Goal: Obtain resource: Obtain resource

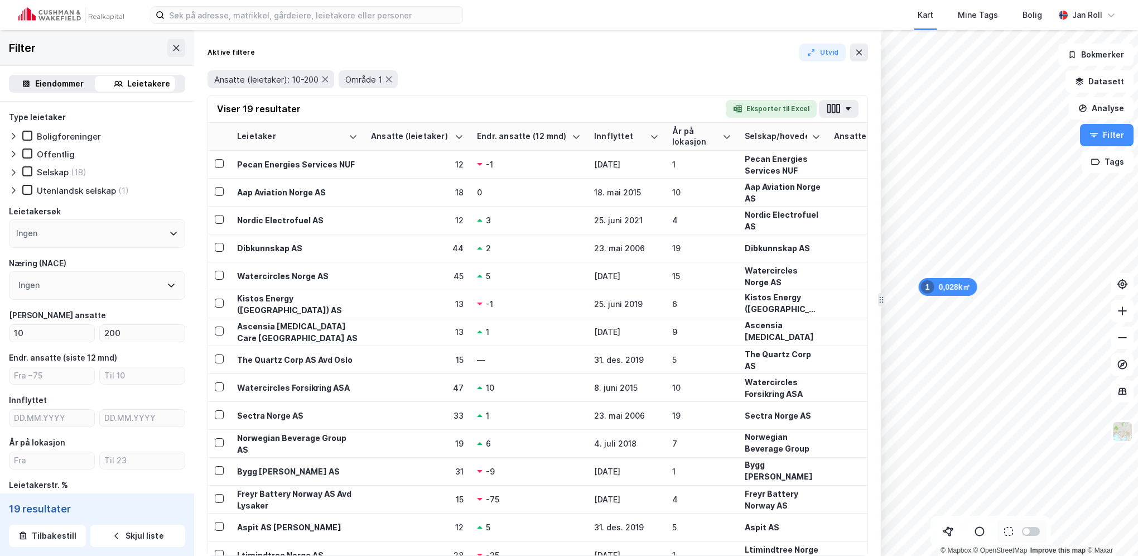
scroll to position [331, 0]
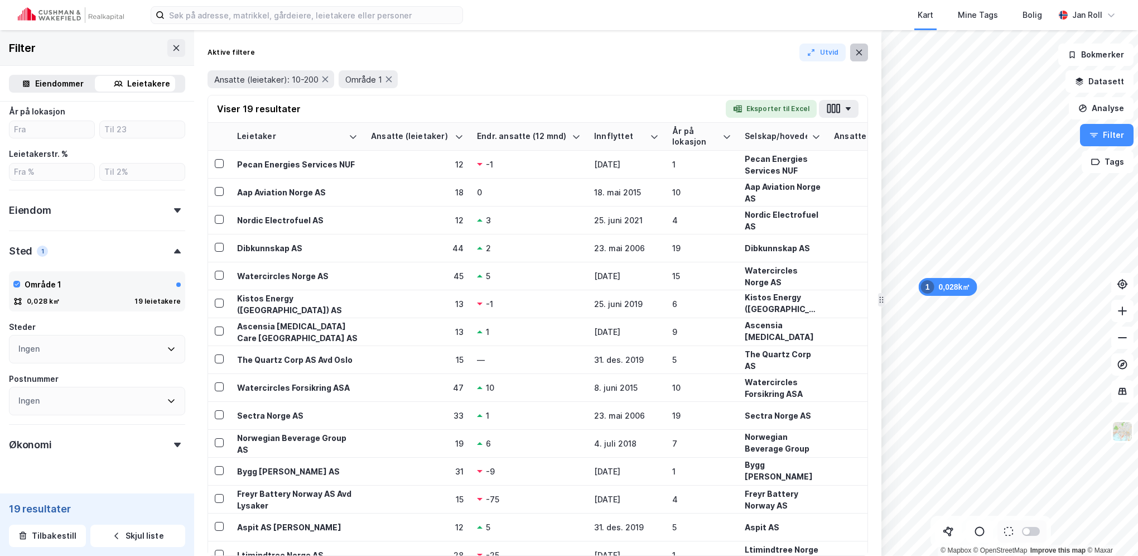
click at [859, 50] on icon at bounding box center [859, 52] width 9 height 9
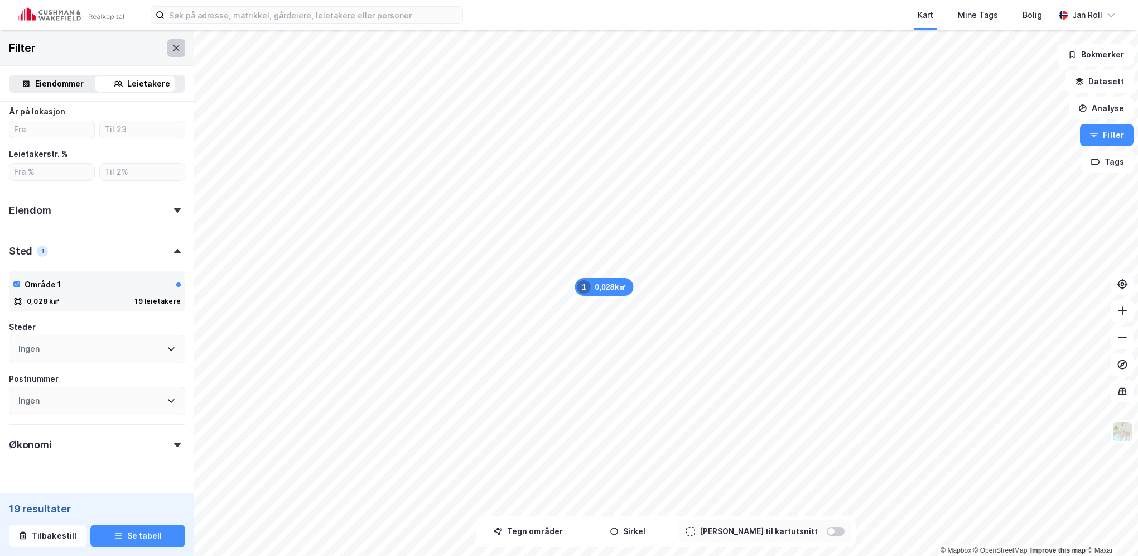
click at [172, 47] on icon at bounding box center [176, 48] width 9 height 9
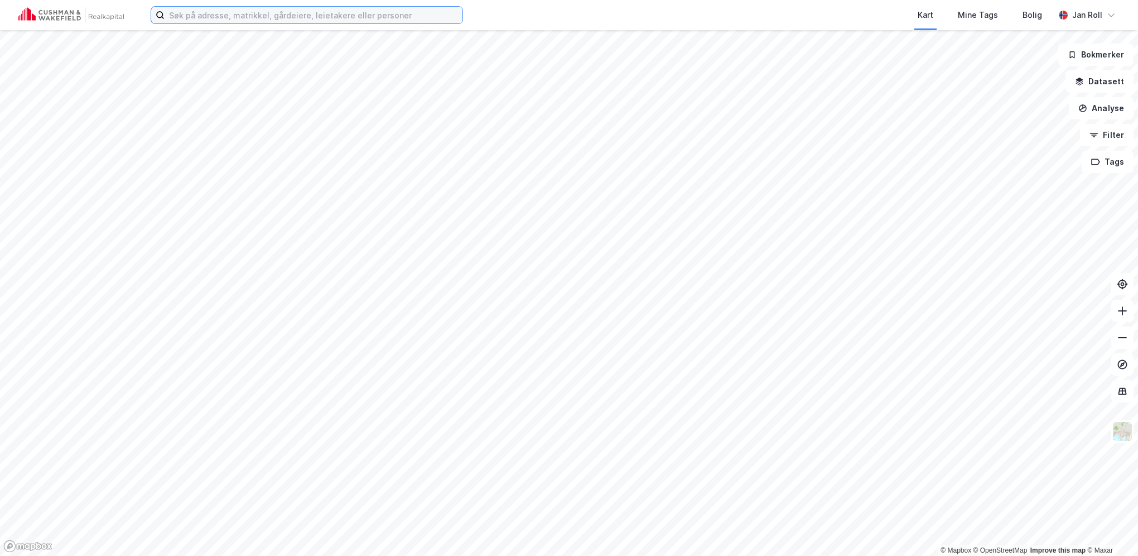
click at [290, 16] on input at bounding box center [314, 15] width 298 height 17
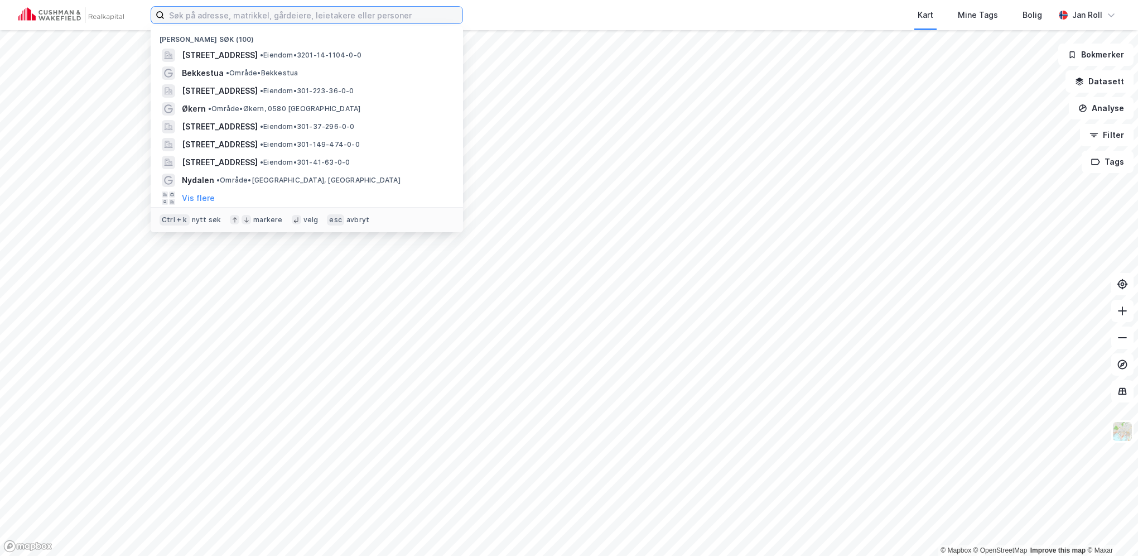
paste input "[PERSON_NAME]' gate 3"
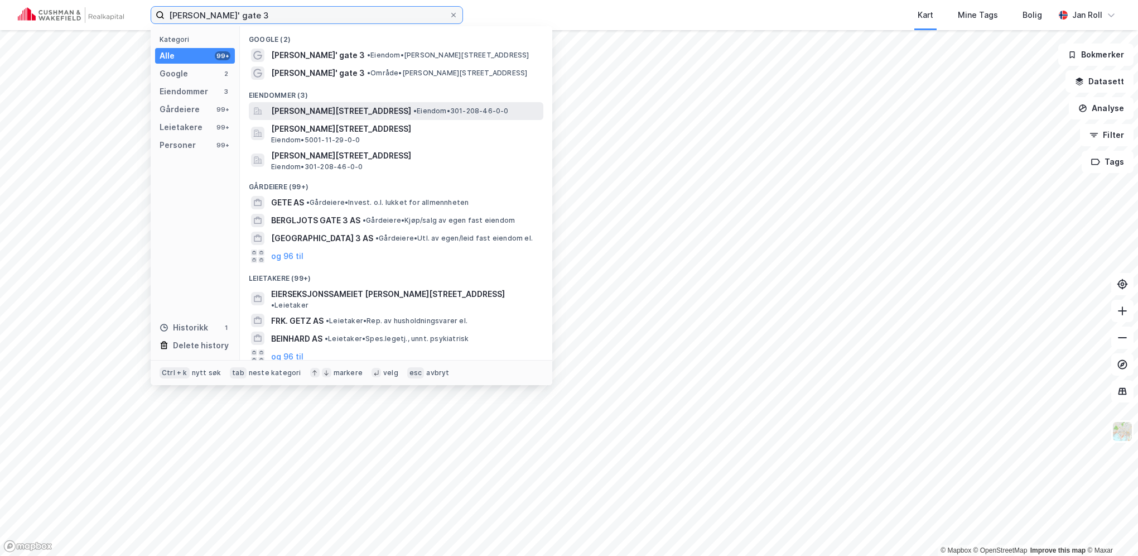
type input "[PERSON_NAME]' gate 3"
click at [404, 111] on span "[PERSON_NAME][STREET_ADDRESS]" at bounding box center [341, 110] width 140 height 13
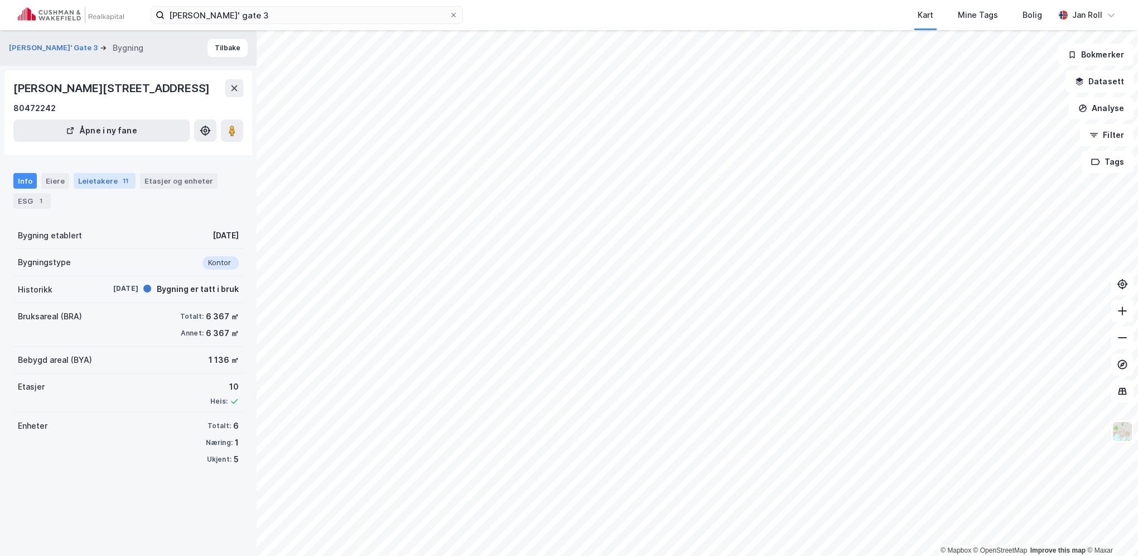
click at [100, 179] on div "Leietakere 11" at bounding box center [105, 181] width 62 height 16
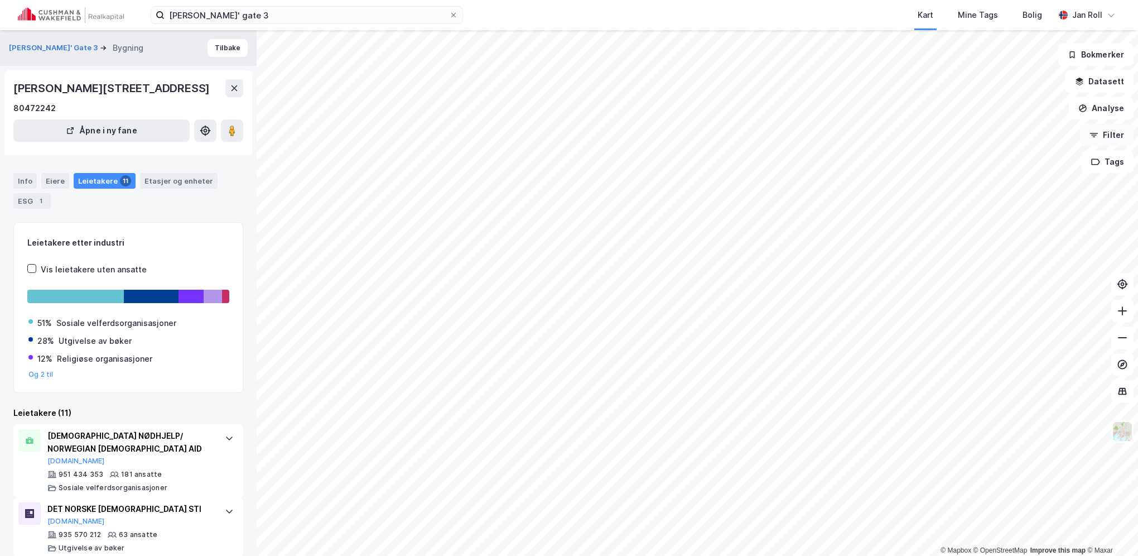
click at [1121, 134] on button "Filter" at bounding box center [1107, 135] width 54 height 22
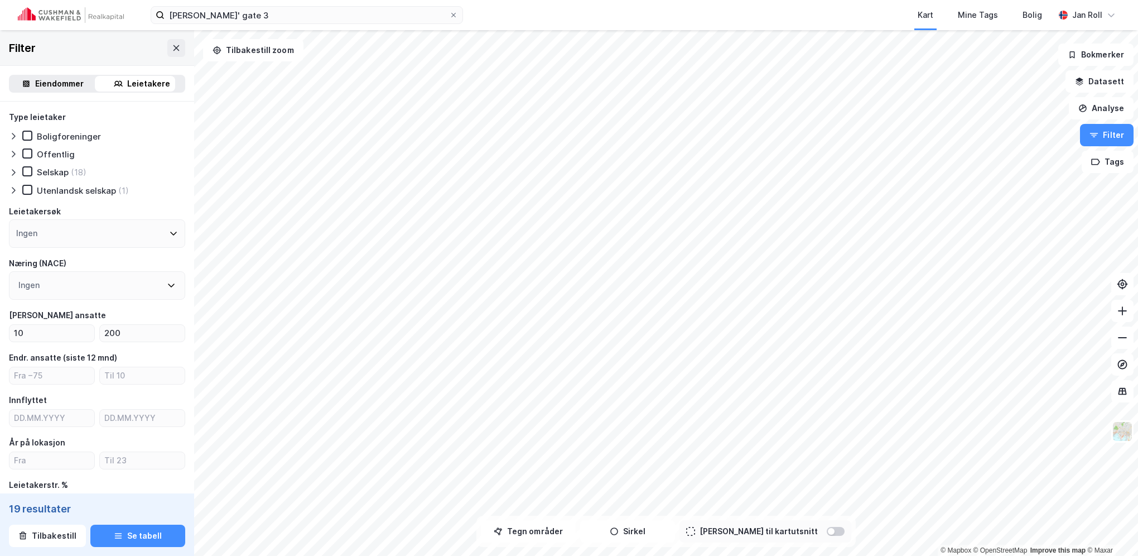
click at [150, 83] on div "Leietakere" at bounding box center [148, 83] width 43 height 13
click at [60, 382] on input "number" at bounding box center [51, 375] width 85 height 17
drag, startPoint x: 131, startPoint y: 330, endPoint x: 36, endPoint y: 328, distance: 94.9
click at [36, 328] on div "10 200" at bounding box center [97, 333] width 176 height 18
type input "0"
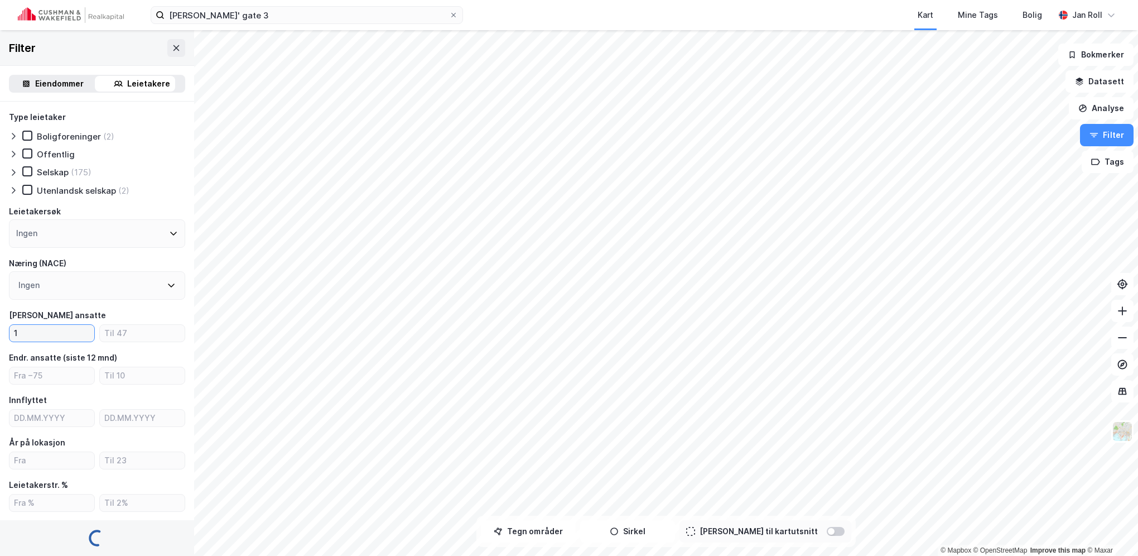
type input "1"
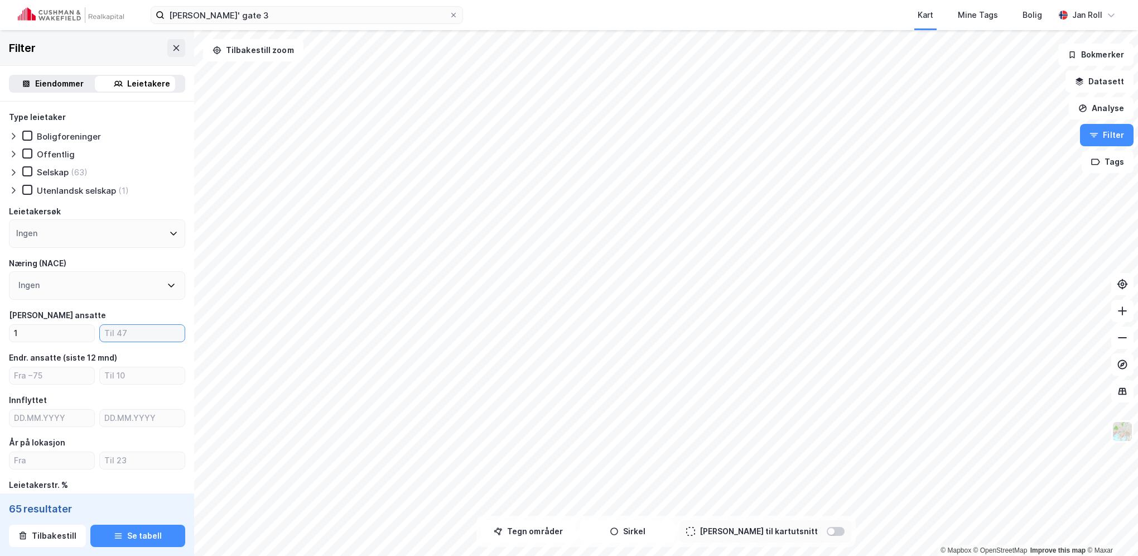
click at [123, 335] on input "number" at bounding box center [142, 333] width 85 height 17
click at [155, 83] on div "Leietakere" at bounding box center [148, 83] width 43 height 13
drag, startPoint x: 129, startPoint y: 335, endPoint x: 15, endPoint y: 333, distance: 113.8
click at [15, 333] on div "1 100" at bounding box center [97, 333] width 176 height 18
type input "50"
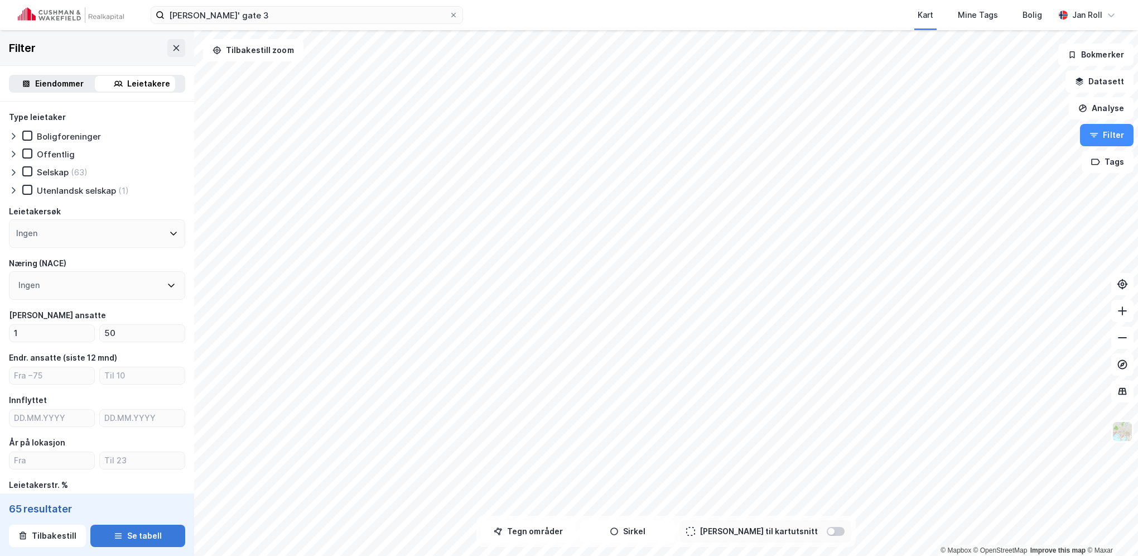
click at [133, 529] on button "Se tabell" at bounding box center [137, 535] width 95 height 22
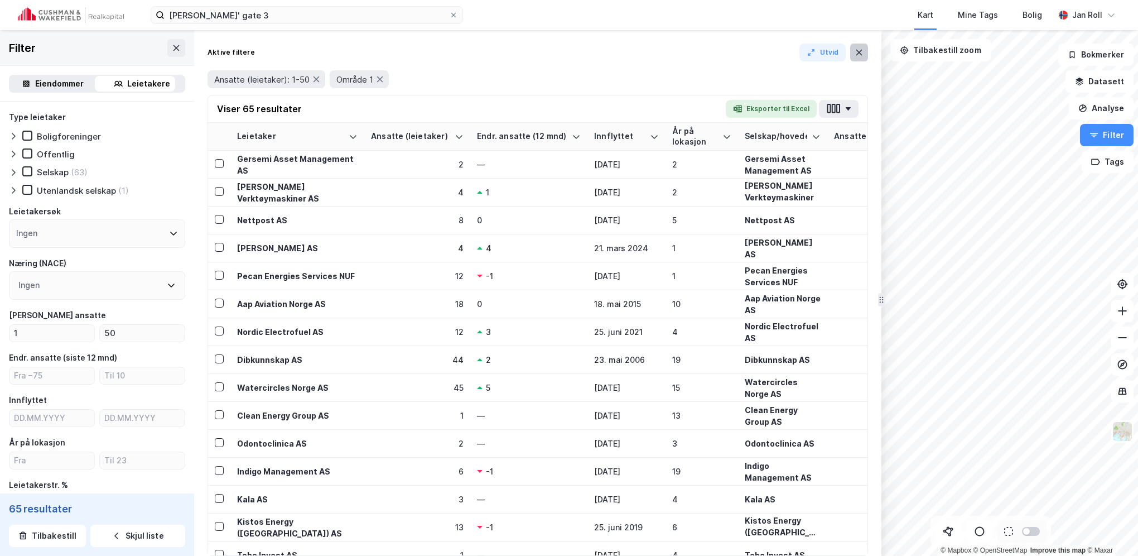
click at [860, 51] on icon at bounding box center [859, 53] width 6 height 6
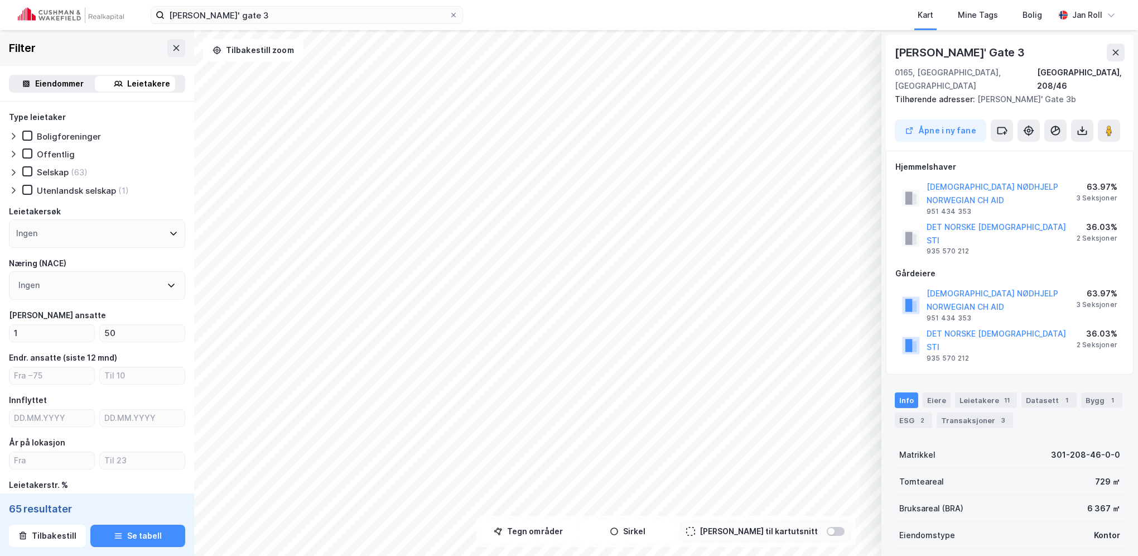
click at [152, 83] on div "Leietakere" at bounding box center [148, 83] width 43 height 13
click at [172, 49] on icon at bounding box center [176, 48] width 9 height 9
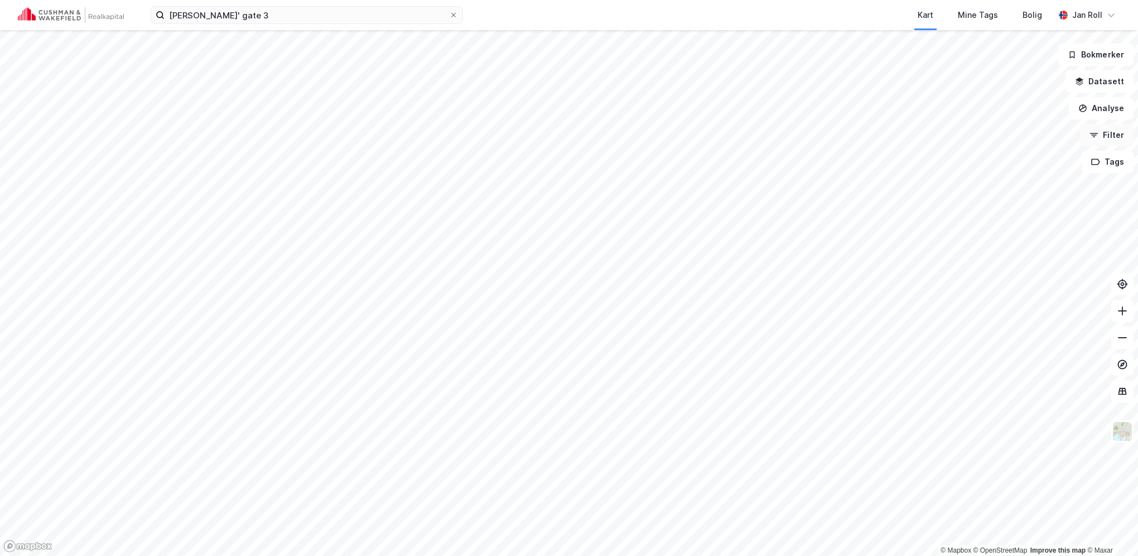
click at [1110, 134] on button "Filter" at bounding box center [1107, 135] width 54 height 22
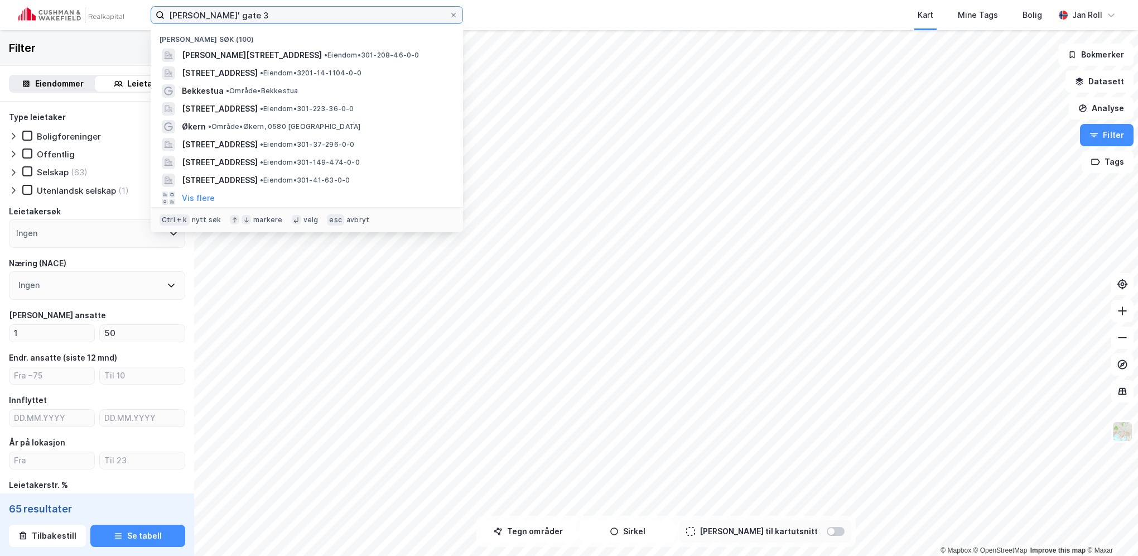
drag, startPoint x: 164, startPoint y: 12, endPoint x: 147, endPoint y: 12, distance: 16.7
click at [147, 12] on div "[PERSON_NAME]' gate 3 Nylige søk (100) [PERSON_NAME][STREET_ADDRESS] • Eiendom …" at bounding box center [569, 15] width 1138 height 30
click at [536, 9] on div "Kart Mine Tags Bolig" at bounding box center [786, 15] width 538 height 30
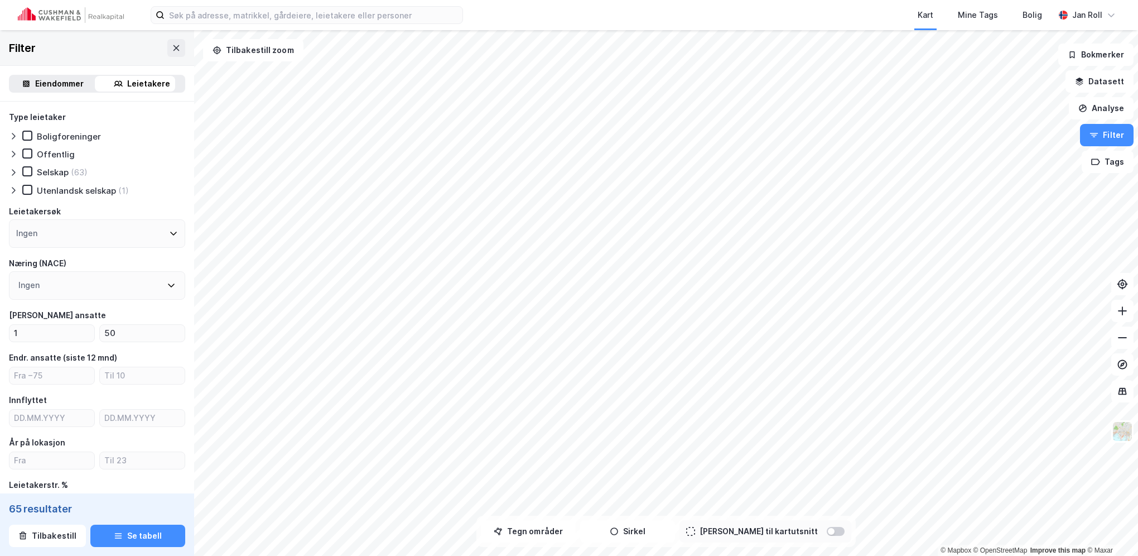
click at [65, 343] on div "Type leietaker Boligforeninger Offentlig Selskap (63) Utenlandsk selskap (1) Le…" at bounding box center [97, 448] width 176 height 676
click at [51, 84] on div "Eiendommer" at bounding box center [59, 83] width 49 height 13
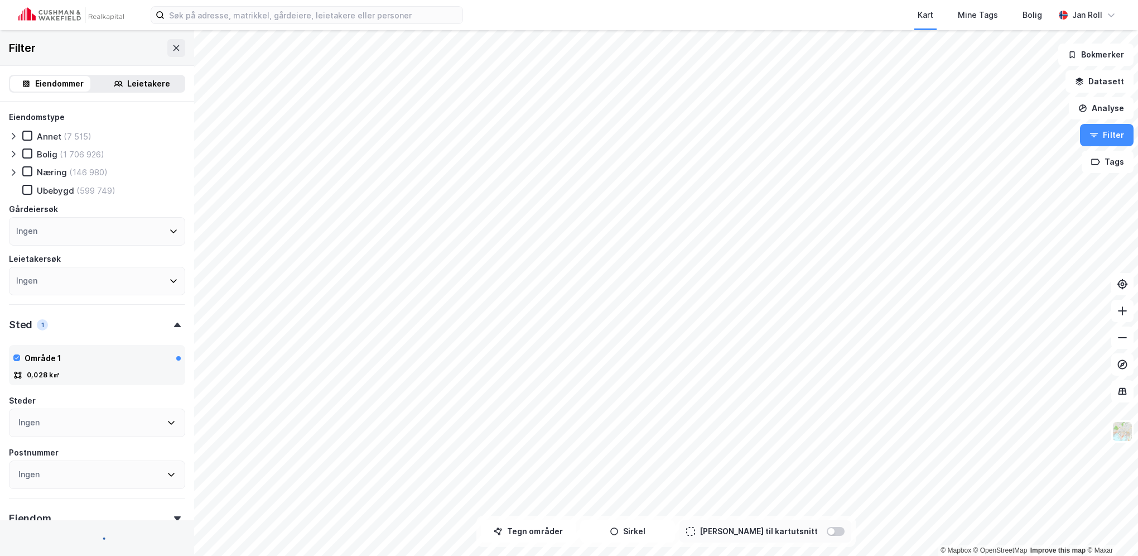
click at [132, 84] on div "Leietakere" at bounding box center [148, 83] width 43 height 13
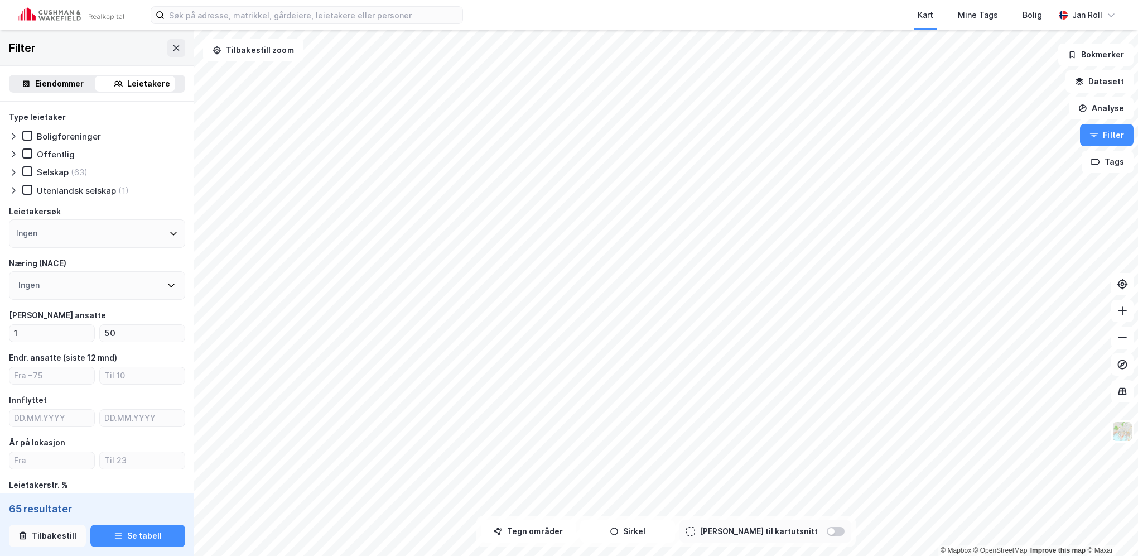
click at [64, 533] on button "Tilbakestill" at bounding box center [47, 535] width 77 height 22
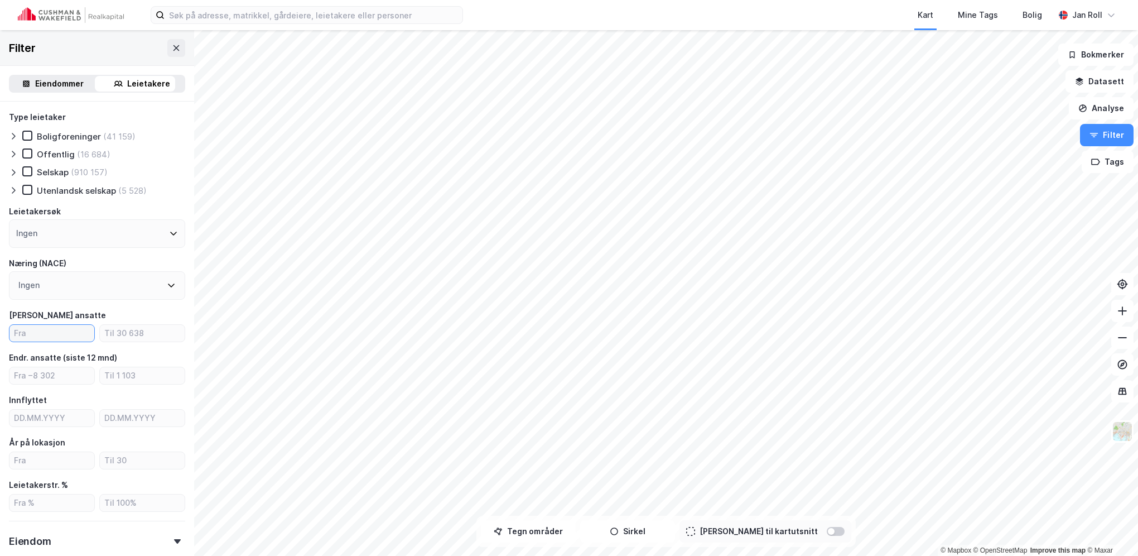
click at [57, 334] on input "number" at bounding box center [51, 333] width 85 height 17
type input "5"
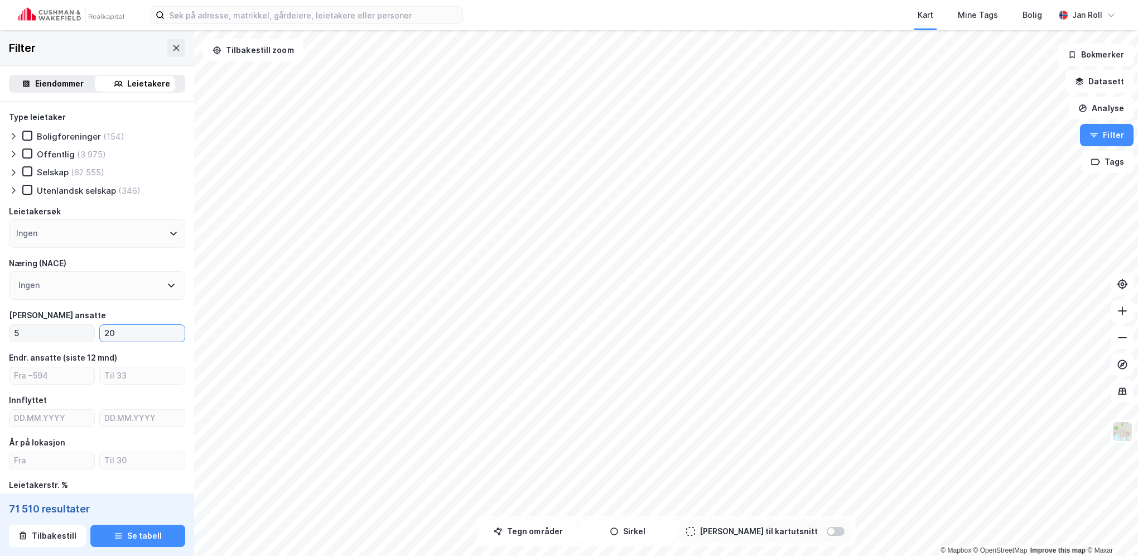
type input "2"
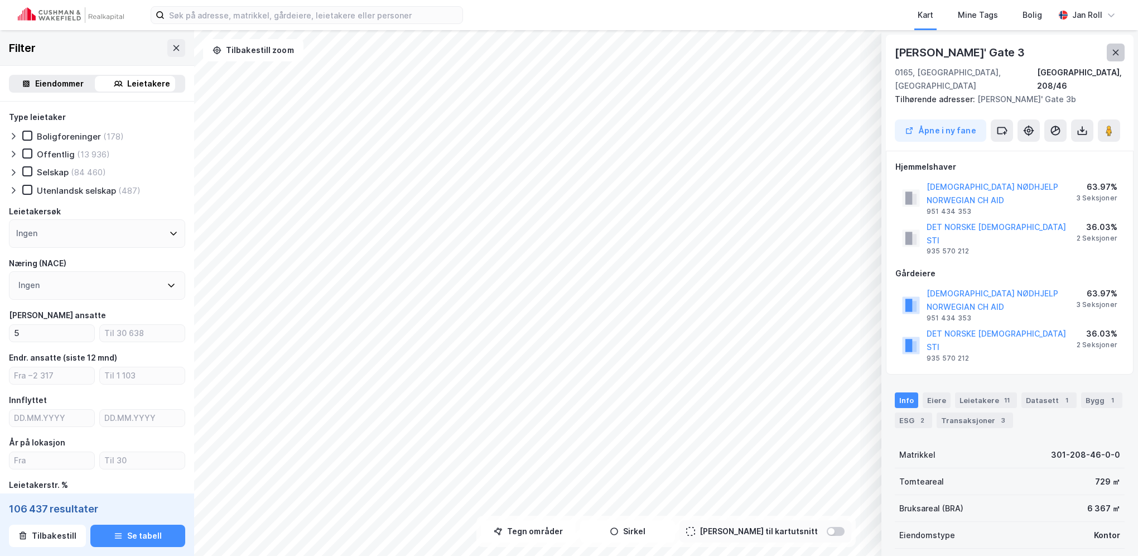
click at [1113, 51] on icon at bounding box center [1115, 52] width 9 height 9
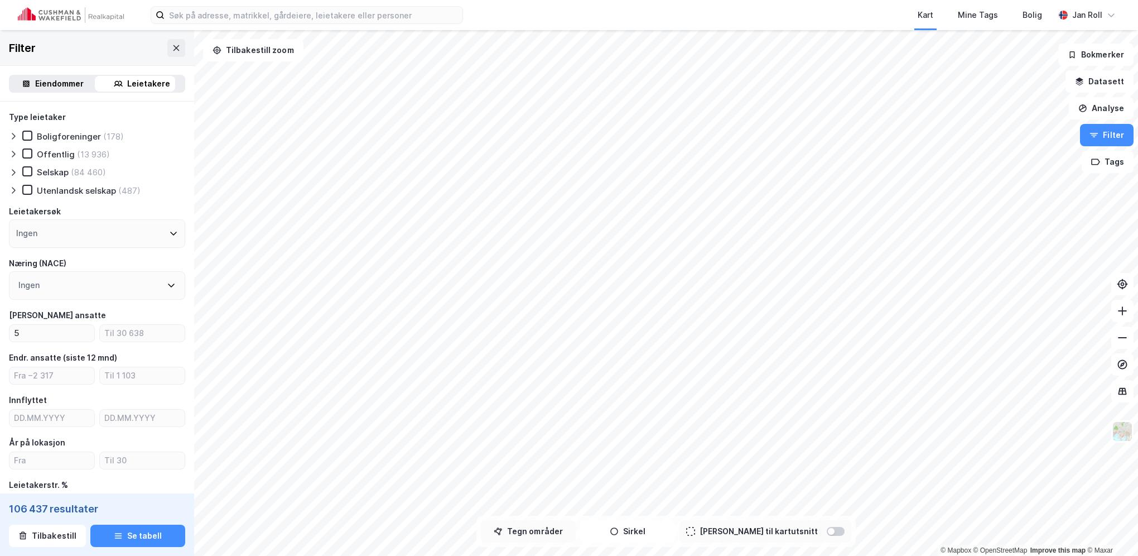
click at [565, 534] on button "Tegn områder" at bounding box center [528, 531] width 95 height 22
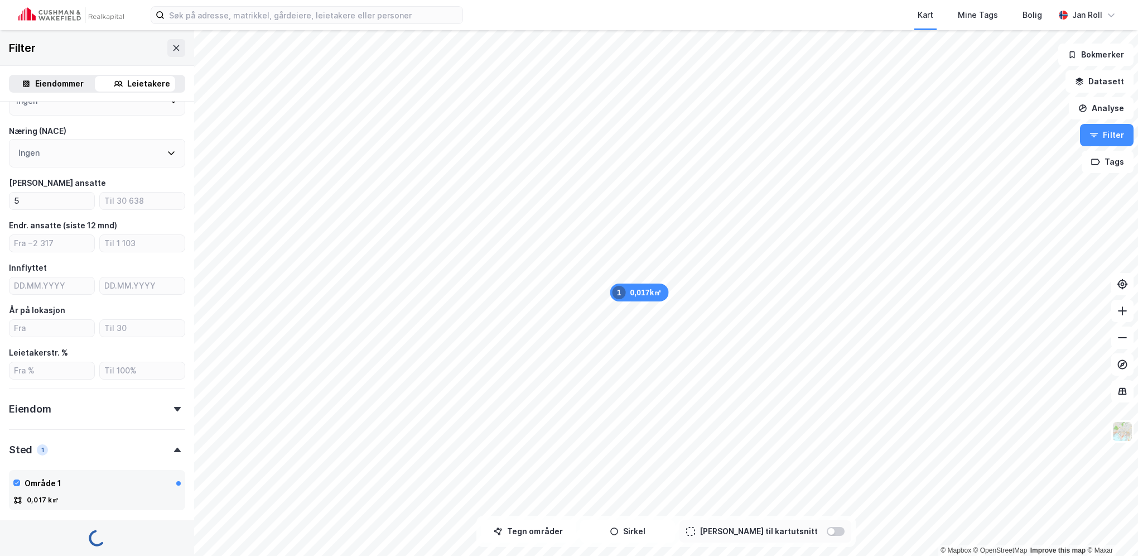
scroll to position [331, 0]
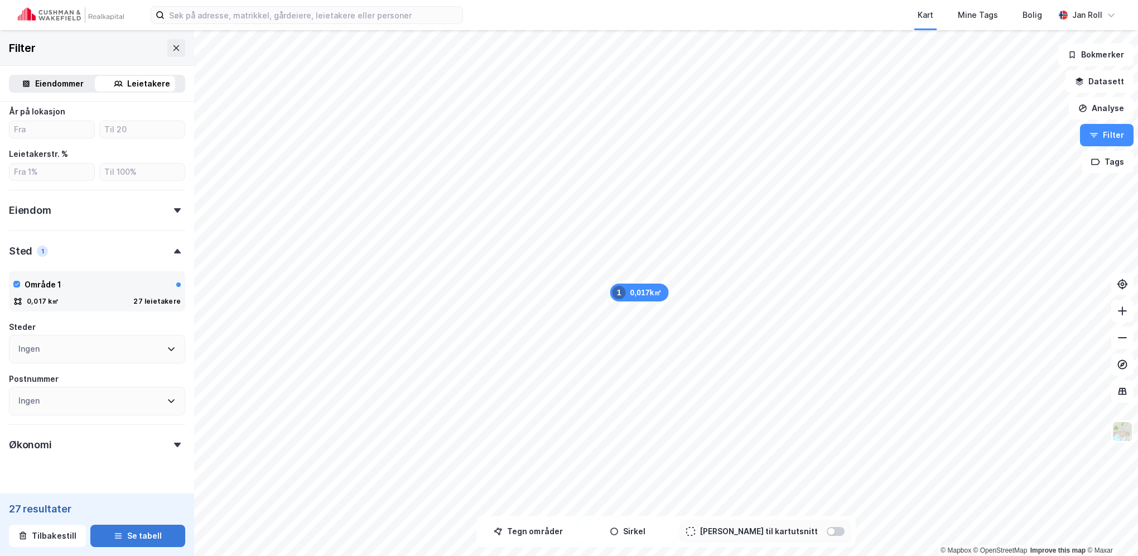
click at [125, 533] on button "Se tabell" at bounding box center [137, 535] width 95 height 22
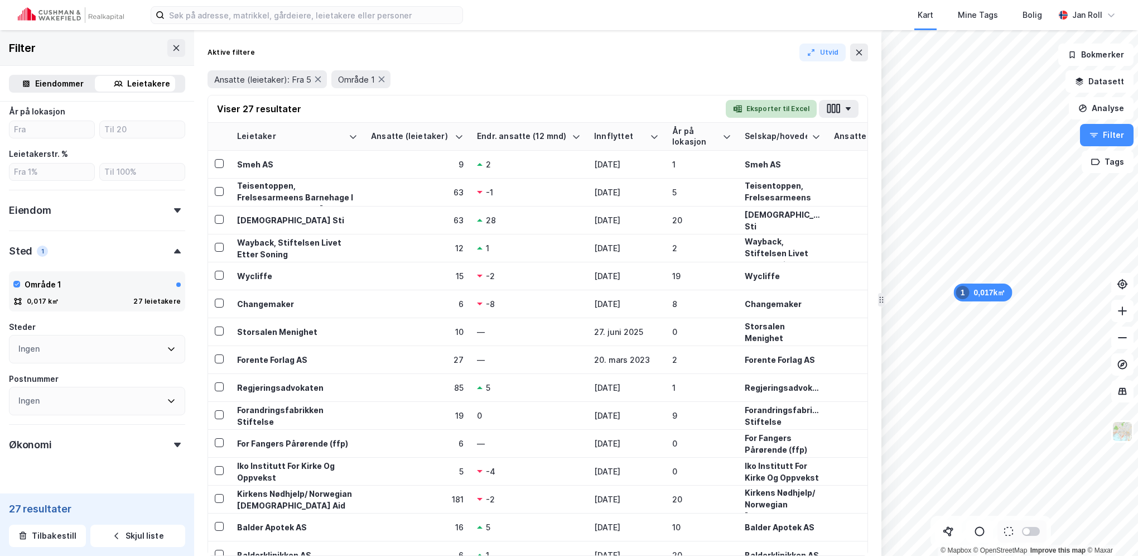
click at [785, 112] on button "Eksporter til Excel" at bounding box center [771, 109] width 91 height 18
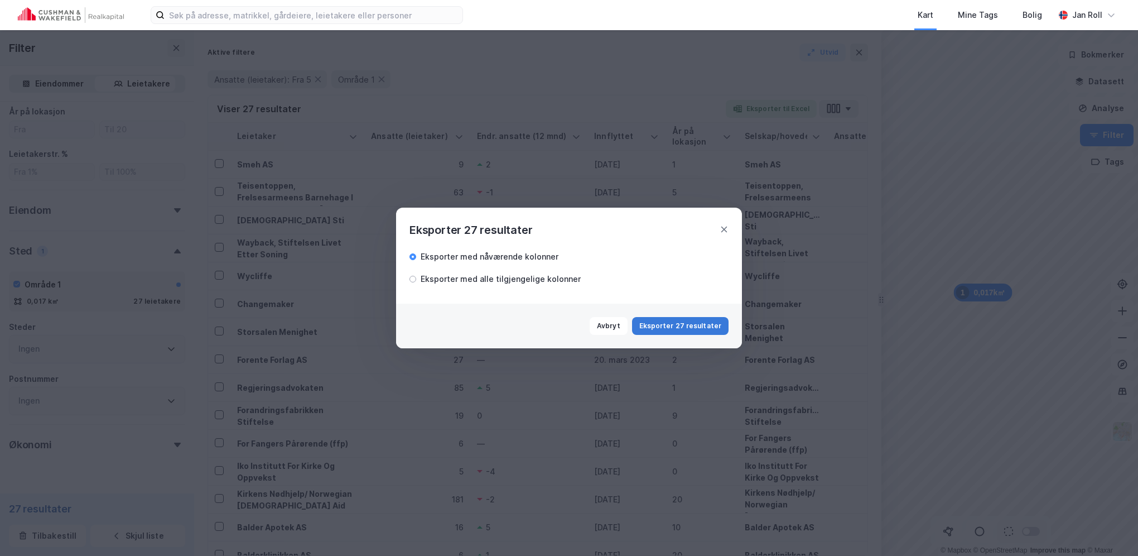
click at [684, 325] on button "Eksporter 27 resultater" at bounding box center [680, 326] width 97 height 18
